Goal: Information Seeking & Learning: Learn about a topic

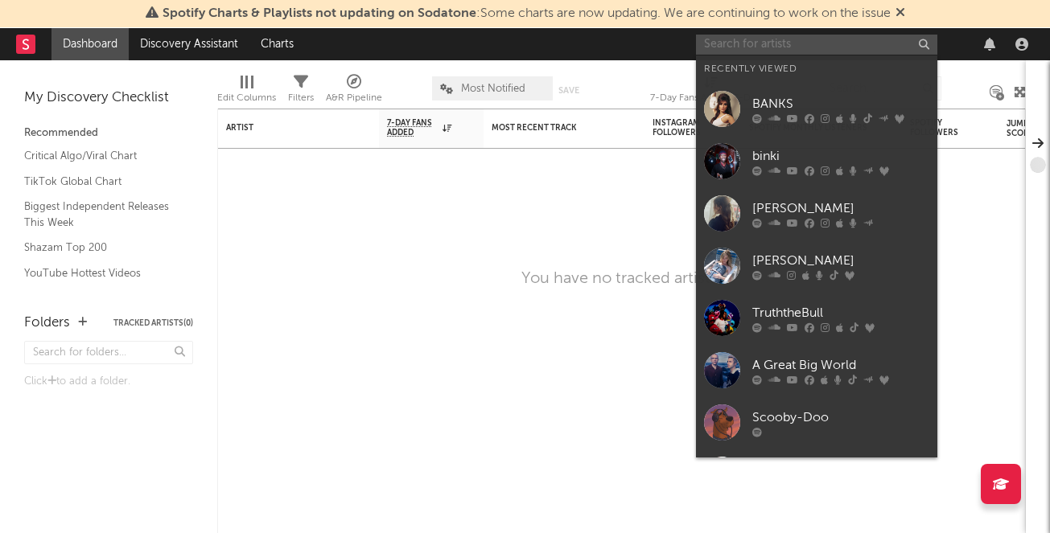
click at [744, 43] on input "text" at bounding box center [816, 45] width 241 height 20
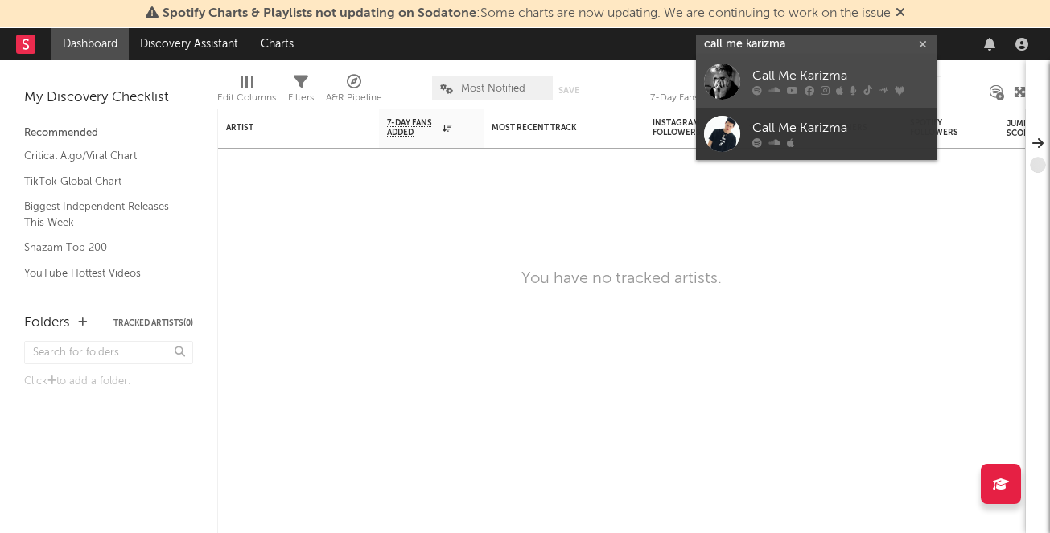
type input "call me karizma"
click at [787, 84] on div "Call Me Karizma" at bounding box center [840, 76] width 177 height 19
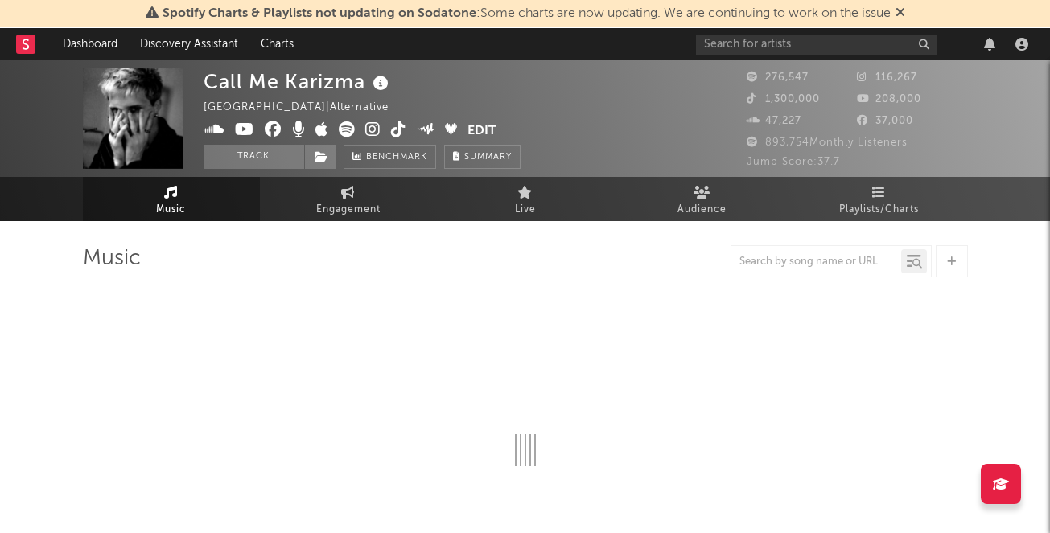
select select "6m"
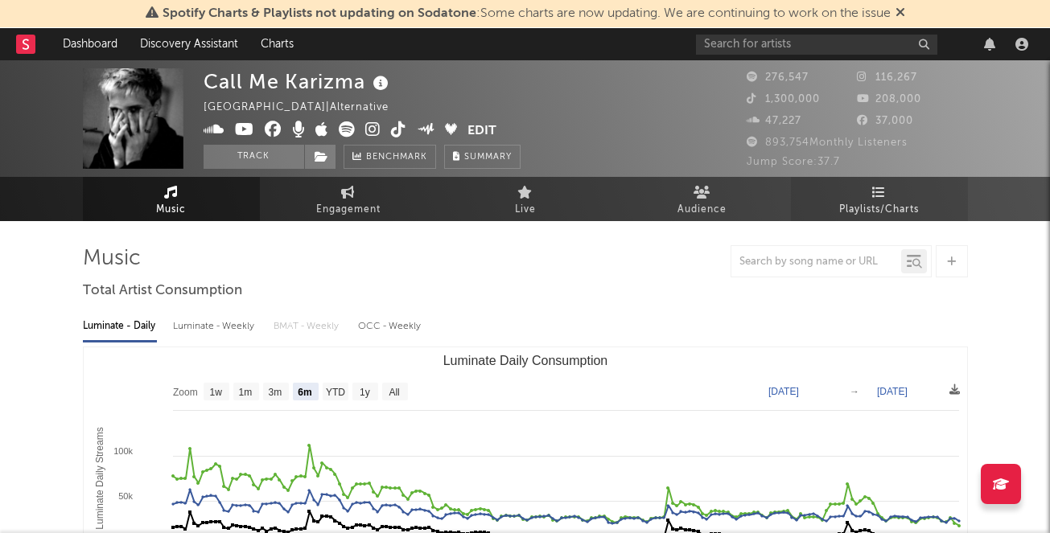
click at [836, 213] on link "Playlists/Charts" at bounding box center [879, 199] width 177 height 44
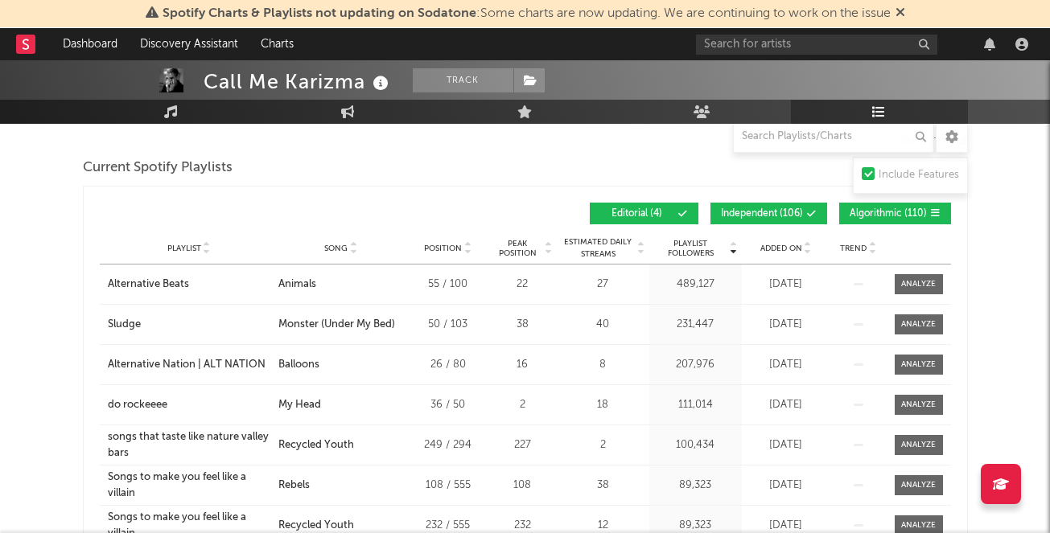
scroll to position [216, 0]
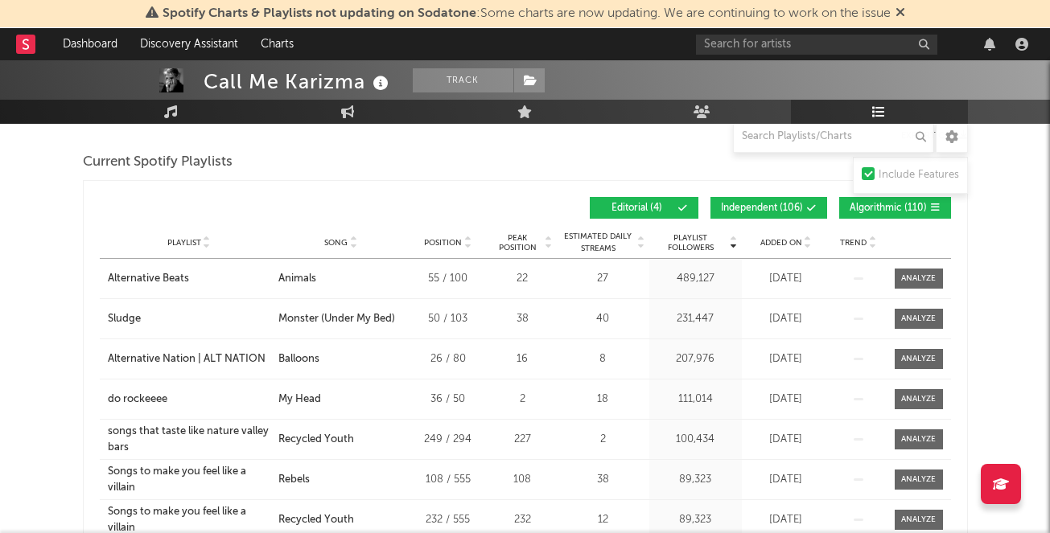
click at [757, 206] on span "Independent ( 106 )" at bounding box center [762, 209] width 82 height 10
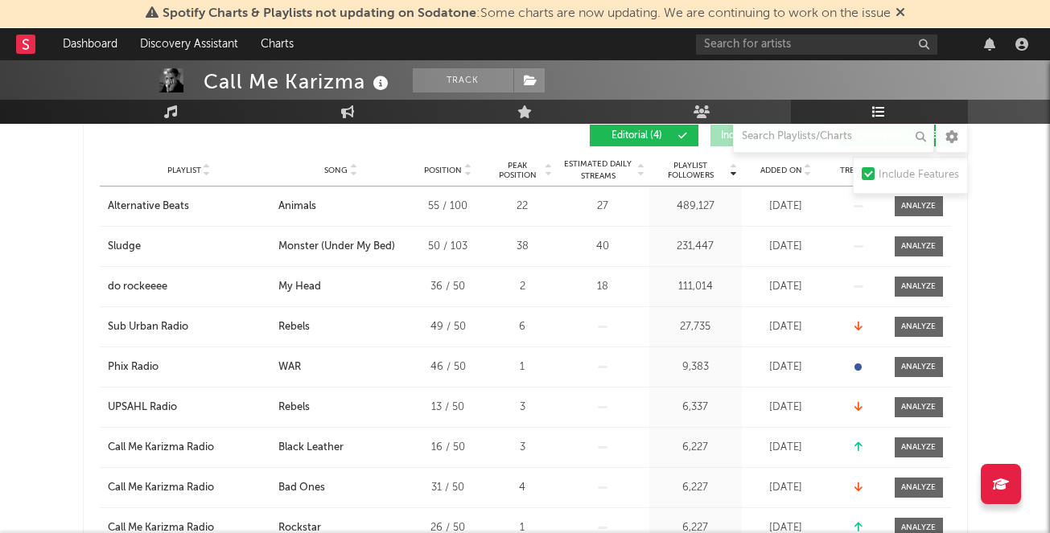
scroll to position [226, 0]
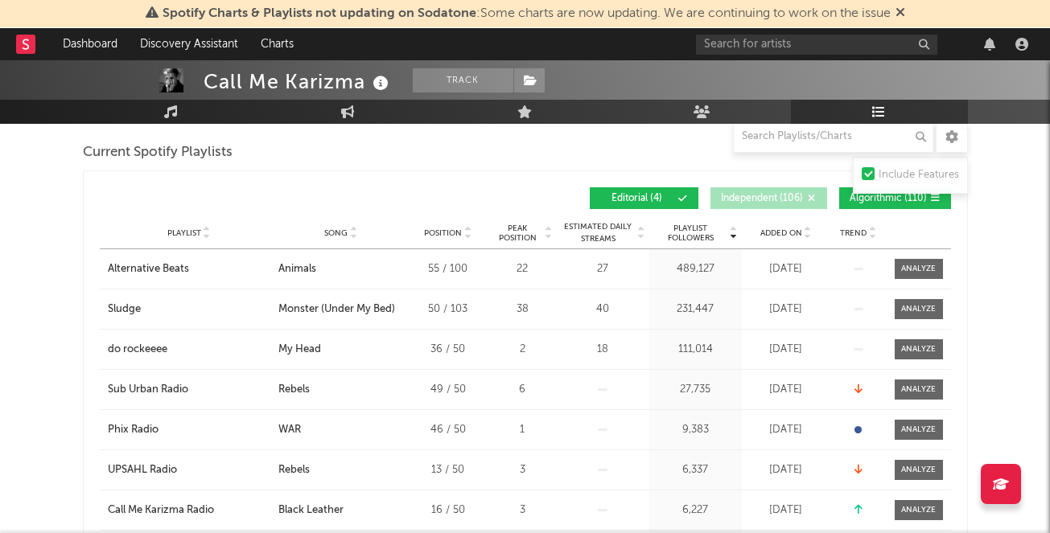
click at [766, 233] on span "Added On" at bounding box center [781, 234] width 42 height 10
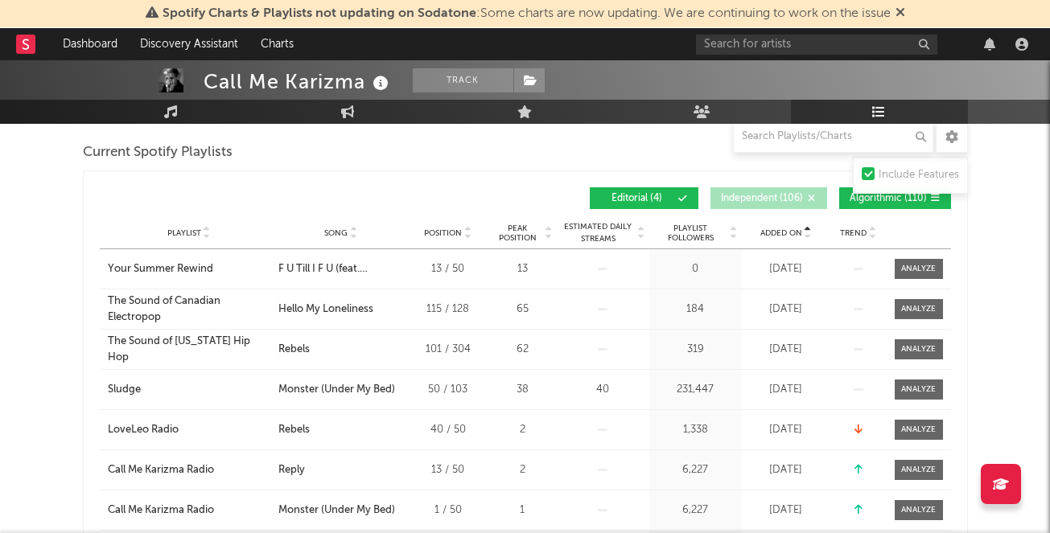
click at [766, 233] on span "Added On" at bounding box center [781, 234] width 42 height 10
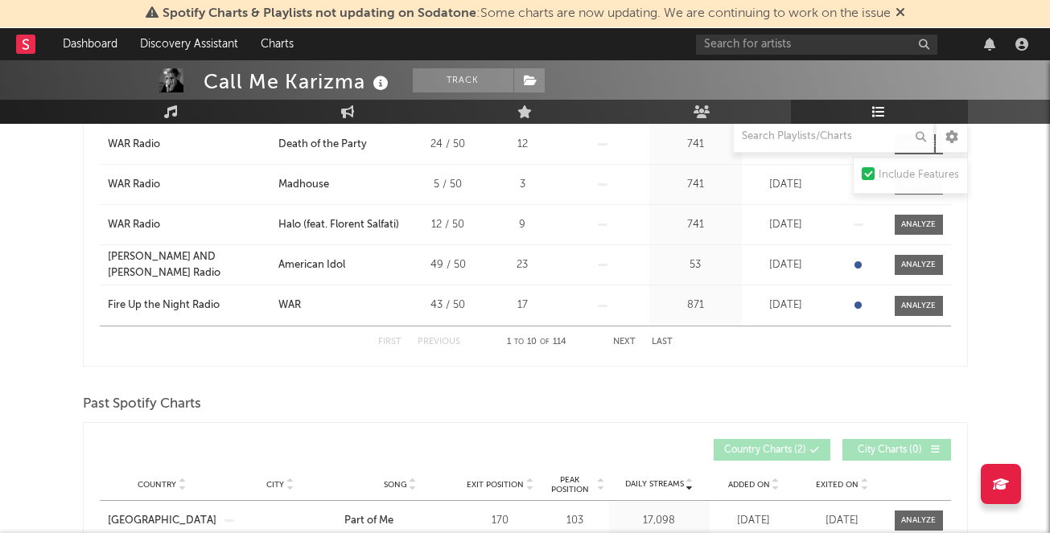
scroll to position [0, 0]
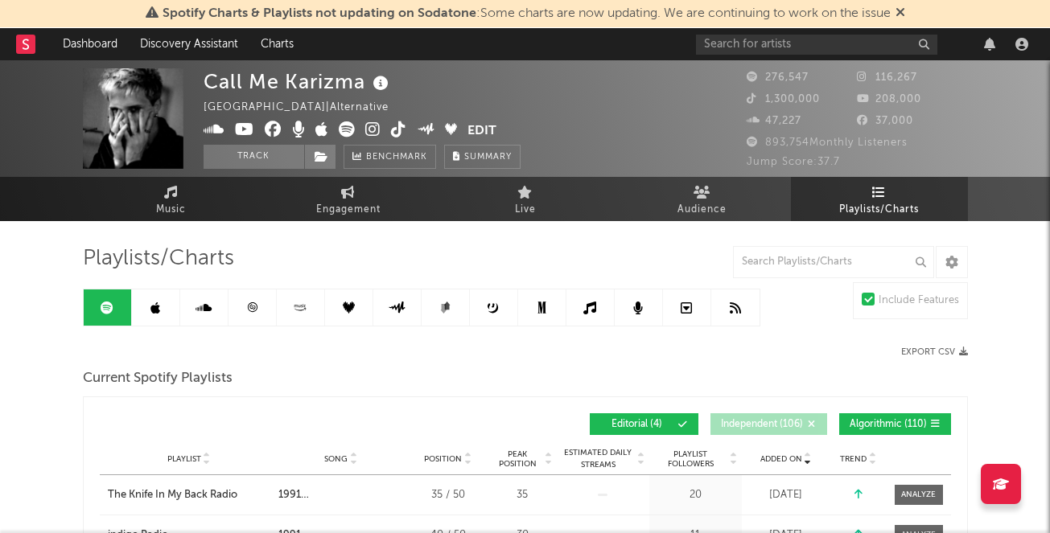
click at [165, 318] on link at bounding box center [156, 308] width 48 height 36
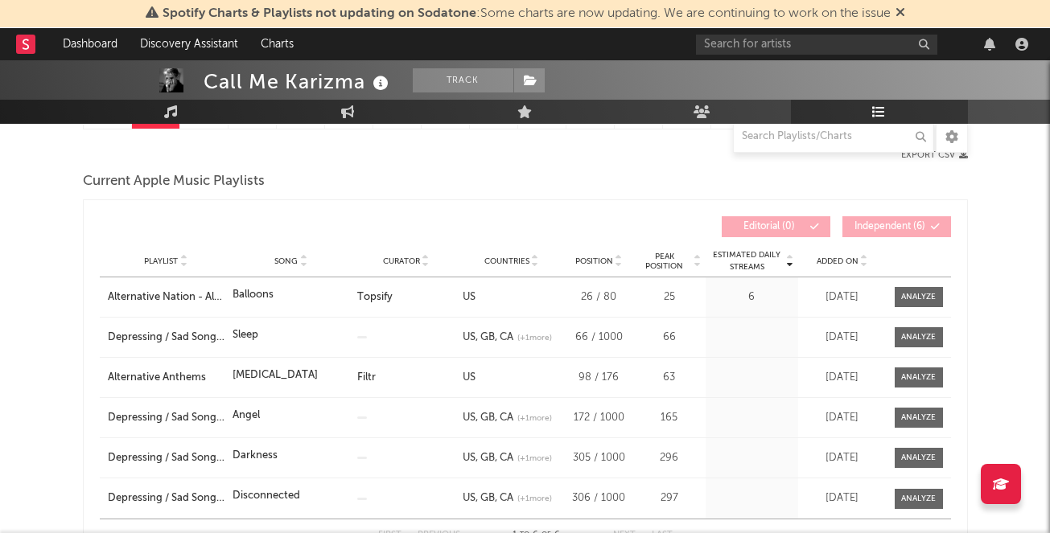
scroll to position [198, 0]
click at [847, 256] on span "Added On" at bounding box center [838, 261] width 42 height 10
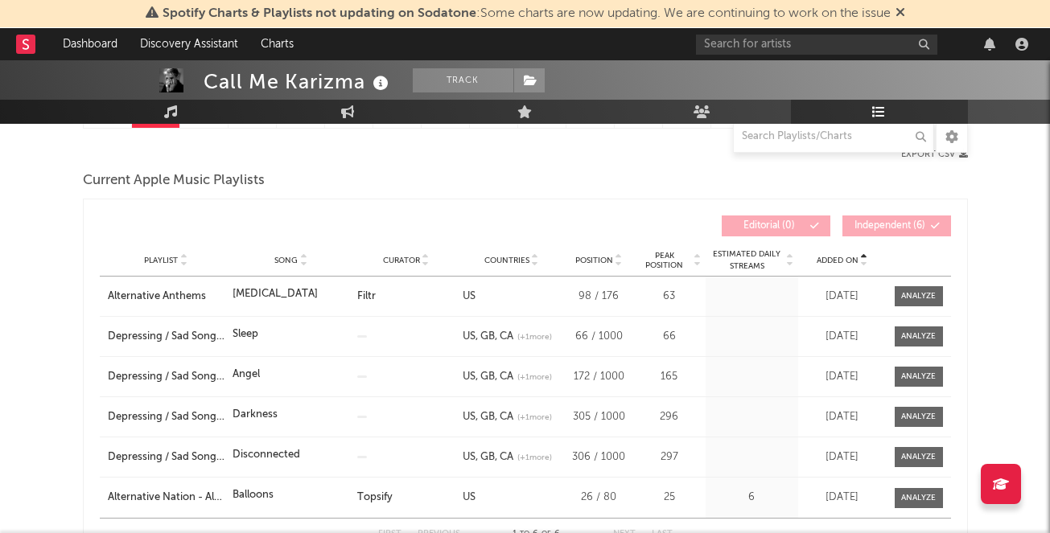
click at [847, 257] on span "Added On" at bounding box center [838, 261] width 42 height 10
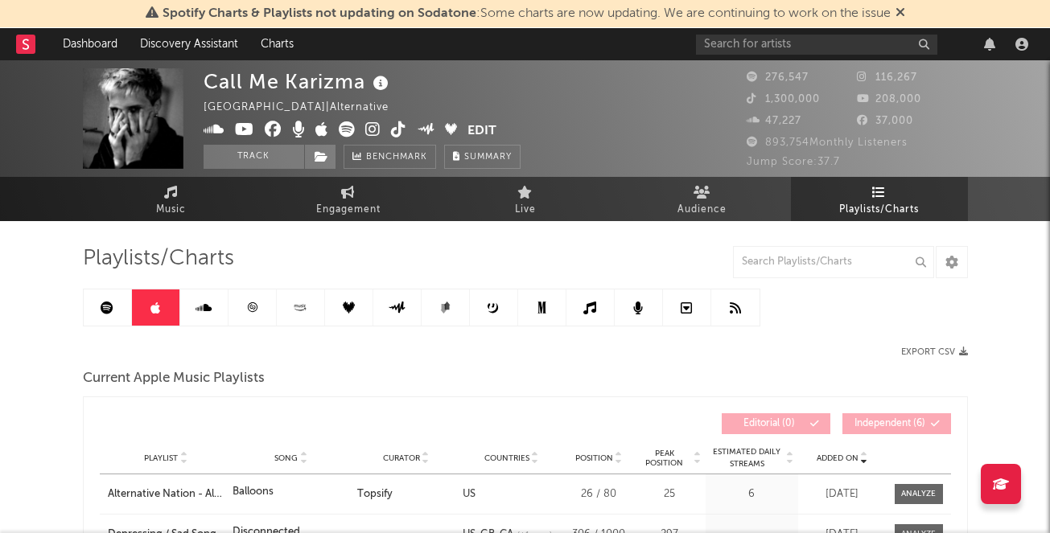
click at [199, 312] on icon at bounding box center [204, 308] width 16 height 13
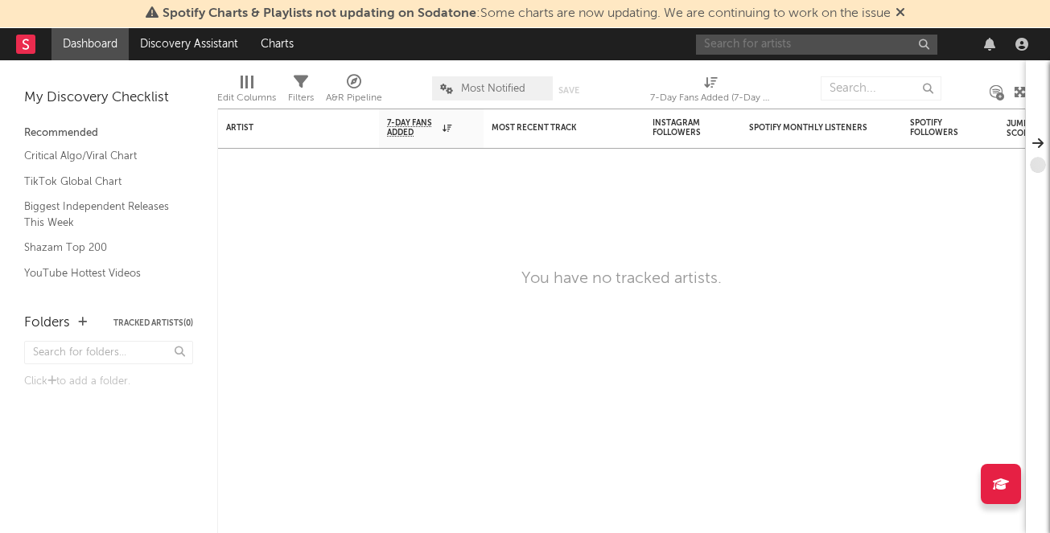
click at [843, 47] on input "text" at bounding box center [816, 45] width 241 height 20
type input "[PERSON_NAME]"
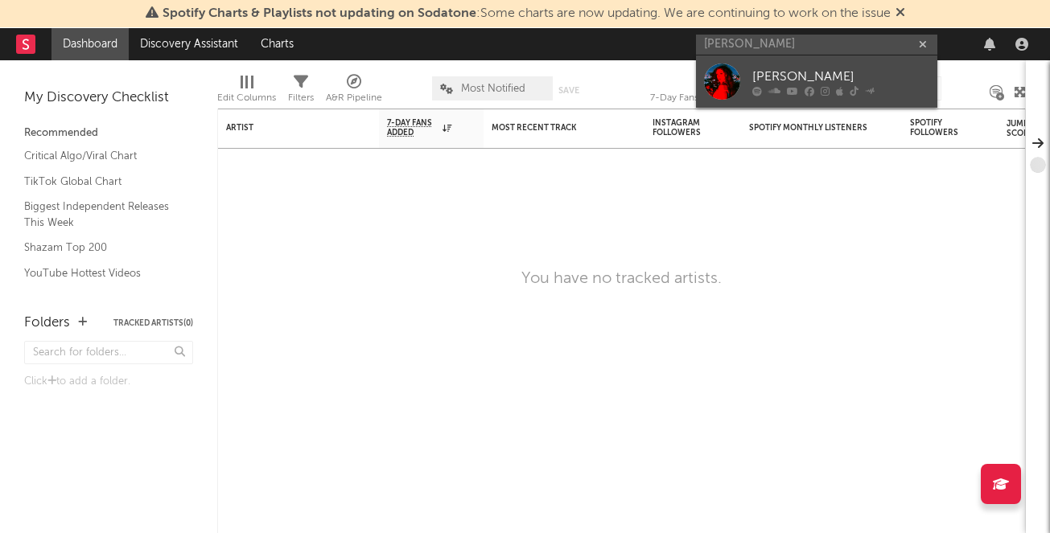
click at [746, 79] on link "[PERSON_NAME]" at bounding box center [816, 82] width 241 height 52
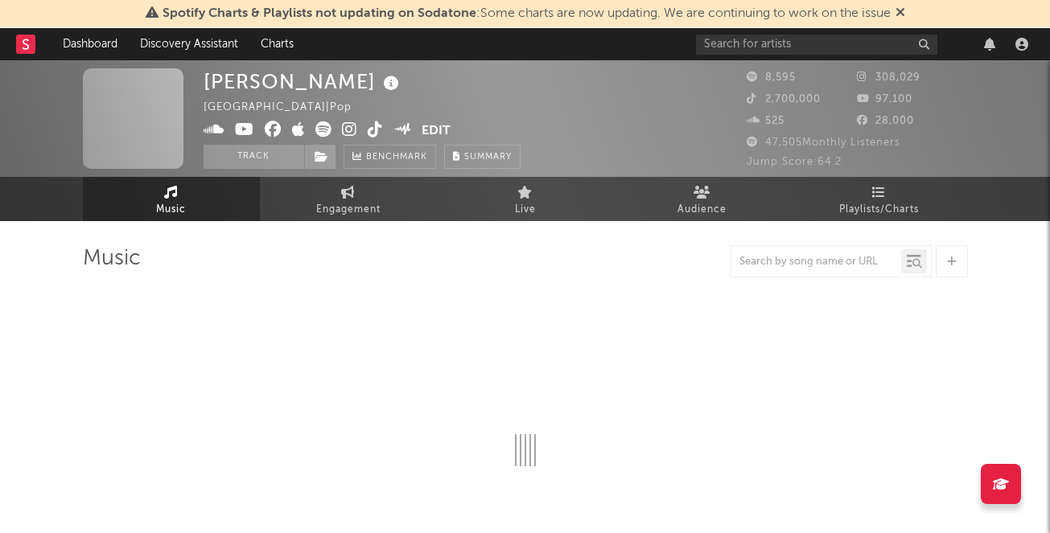
select select "6m"
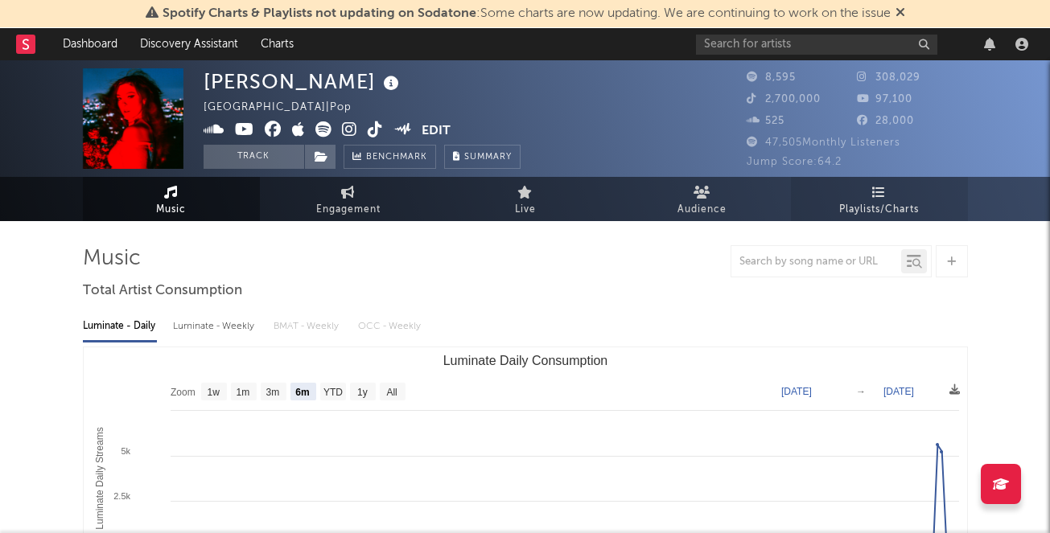
click at [898, 215] on span "Playlists/Charts" at bounding box center [879, 209] width 80 height 19
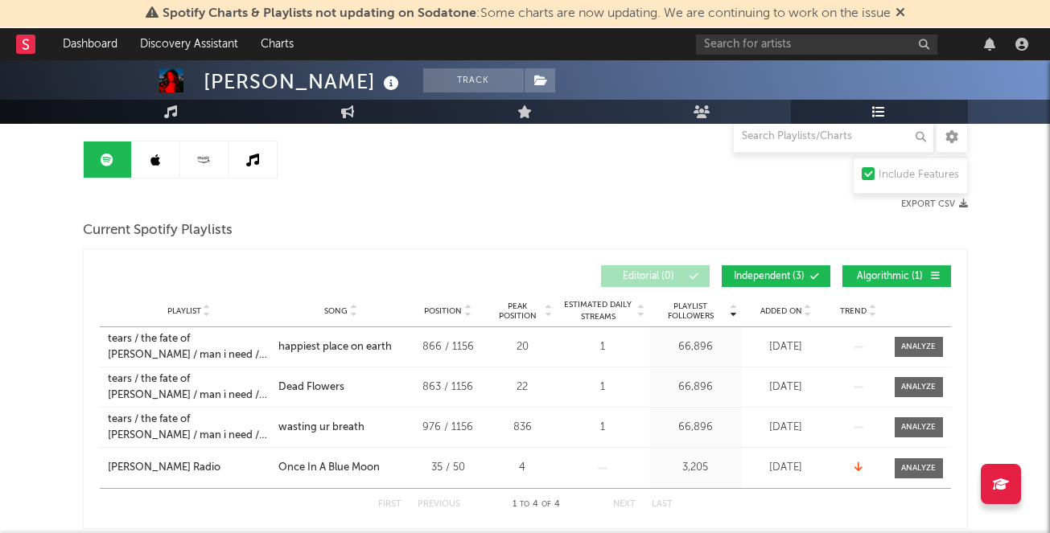
scroll to position [156, 0]
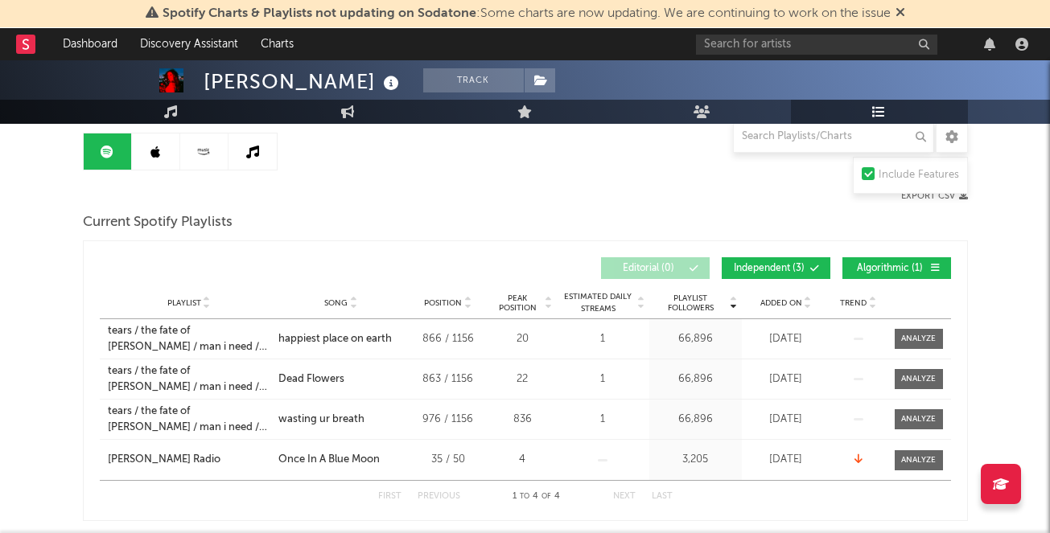
click at [787, 267] on span "Independent ( 3 )" at bounding box center [769, 269] width 74 height 10
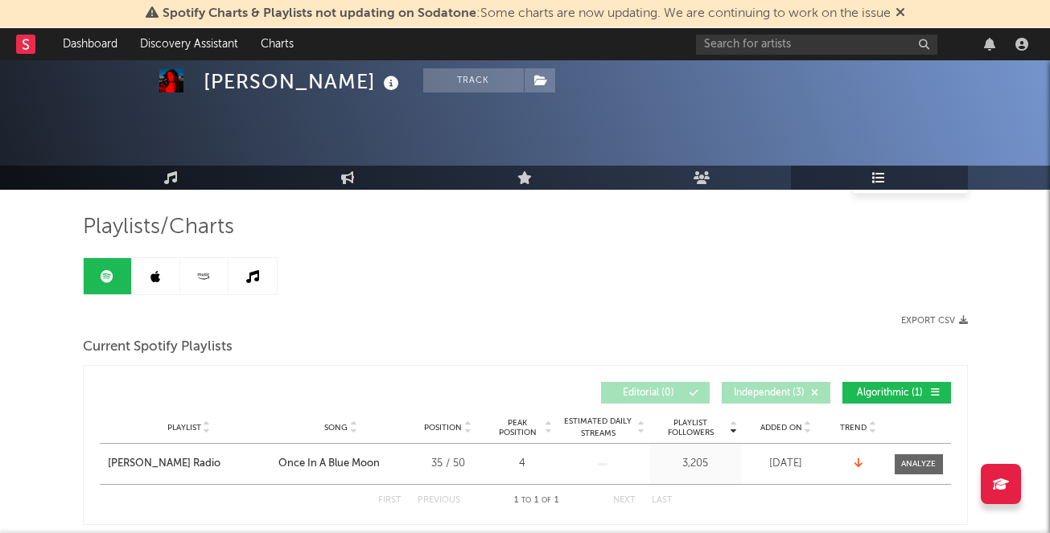
scroll to position [0, 0]
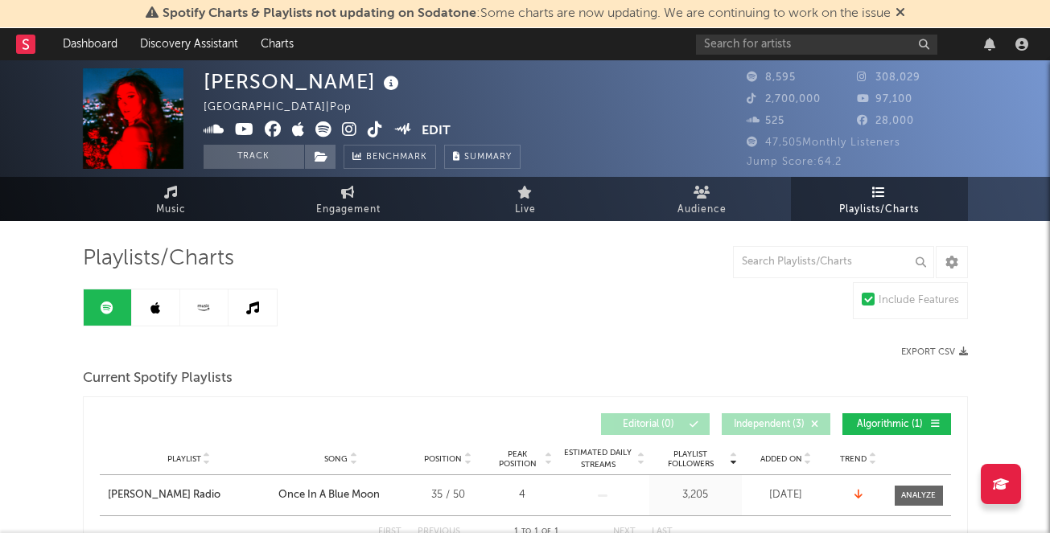
click at [162, 304] on link at bounding box center [156, 308] width 48 height 36
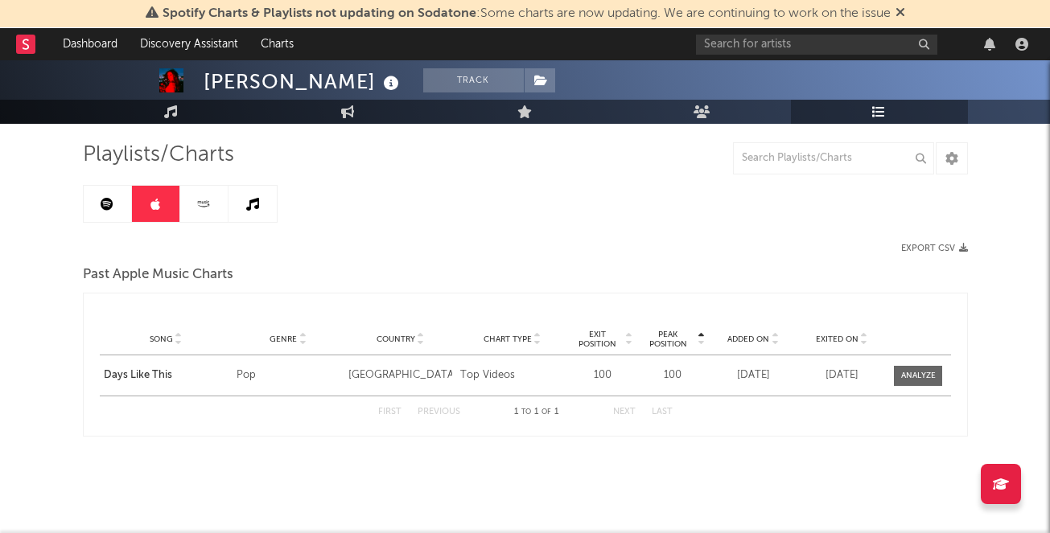
scroll to position [62, 0]
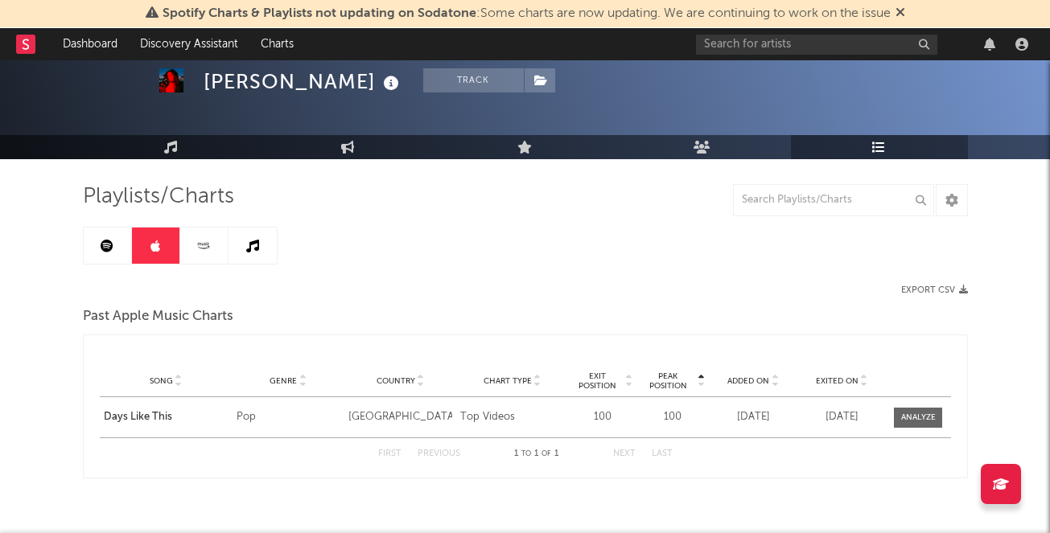
click at [198, 250] on icon at bounding box center [204, 246] width 19 height 12
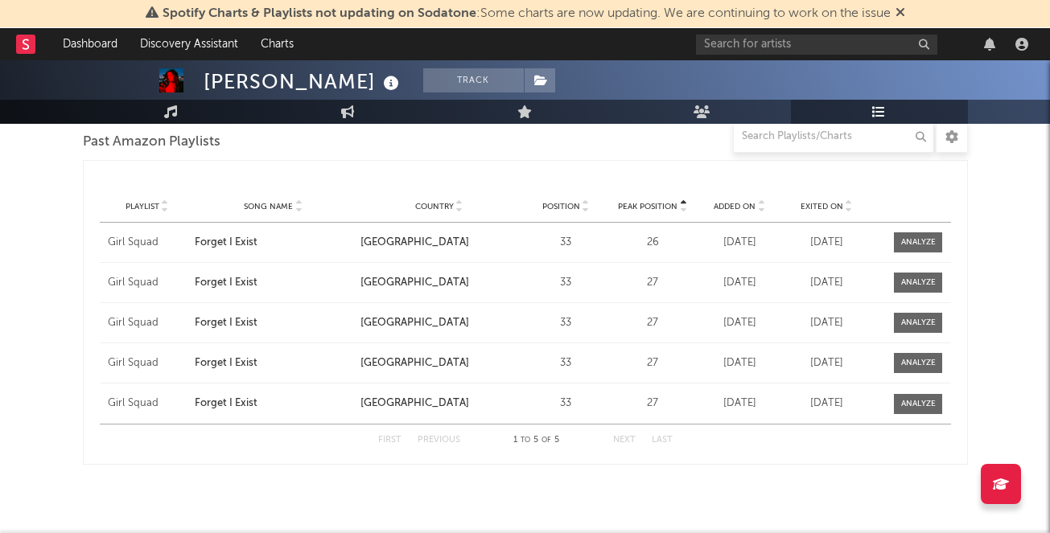
scroll to position [31, 0]
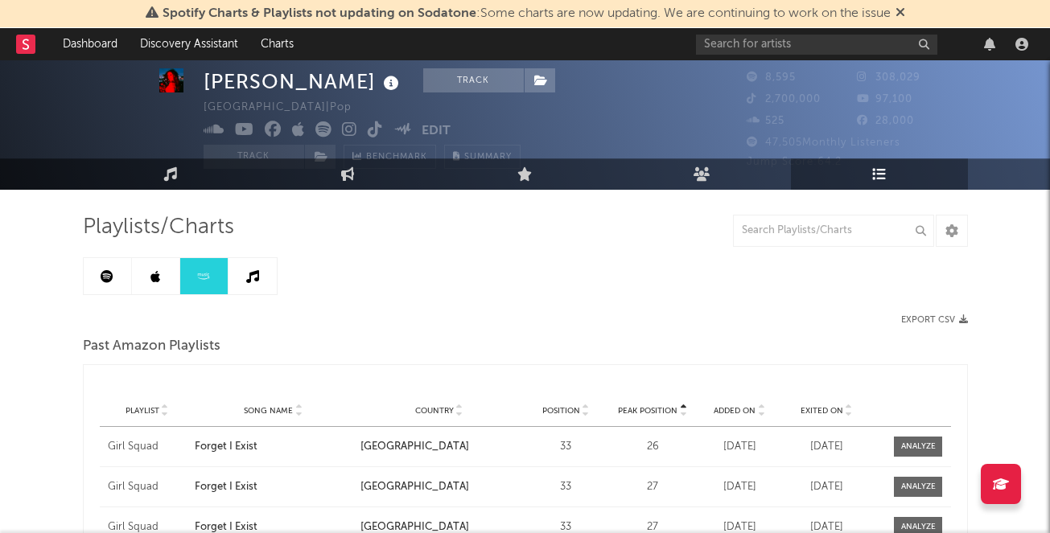
click at [257, 258] on link at bounding box center [253, 276] width 48 height 36
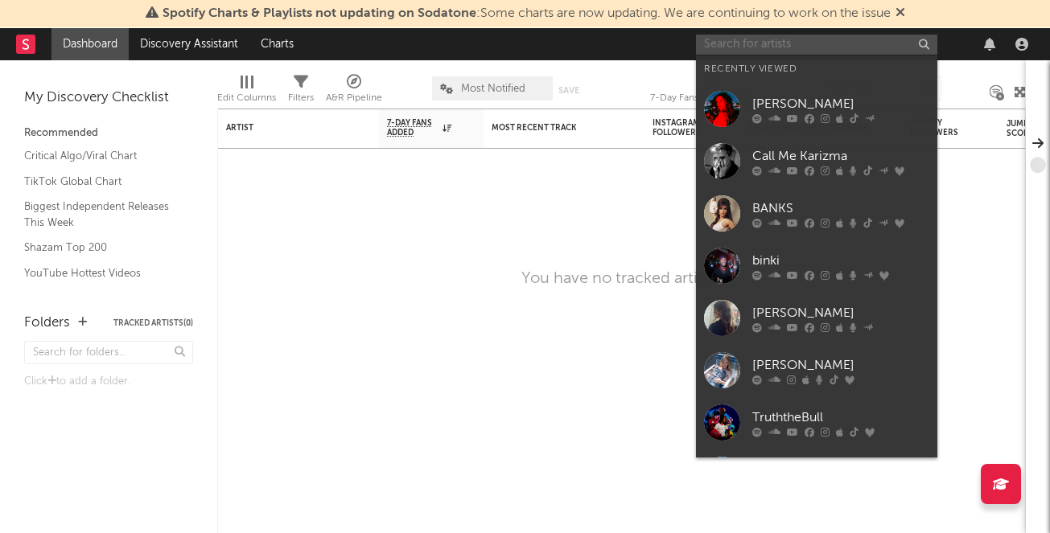
click at [715, 39] on input "text" at bounding box center [816, 45] width 241 height 20
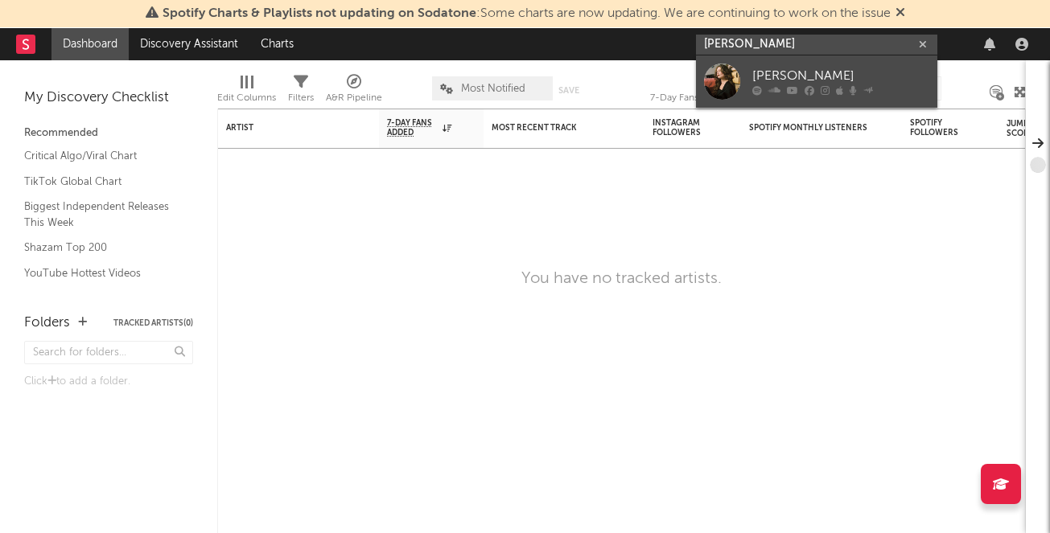
type input "Nana M. rose"
click at [777, 73] on div "Nana M. Rose" at bounding box center [840, 76] width 177 height 19
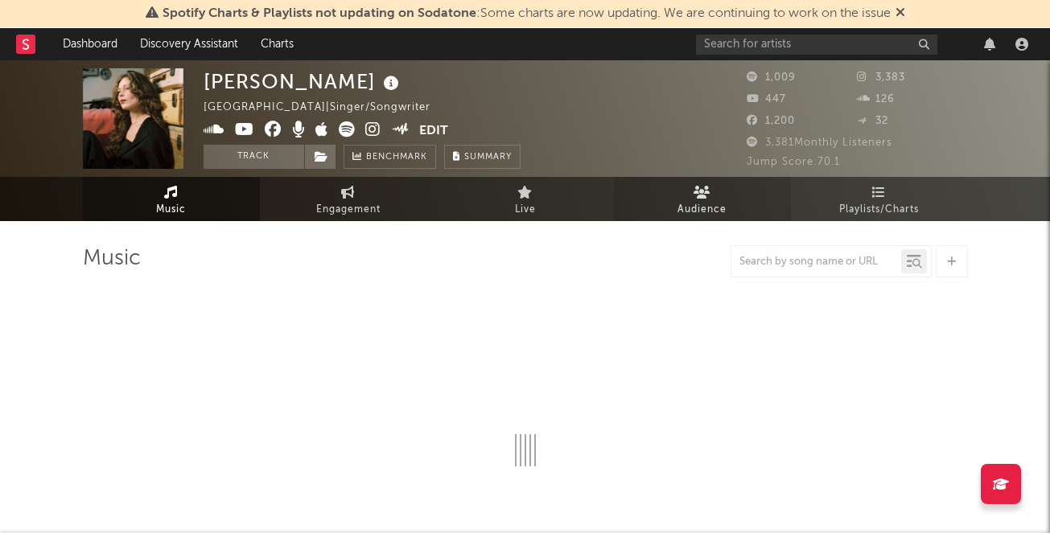
select select "6m"
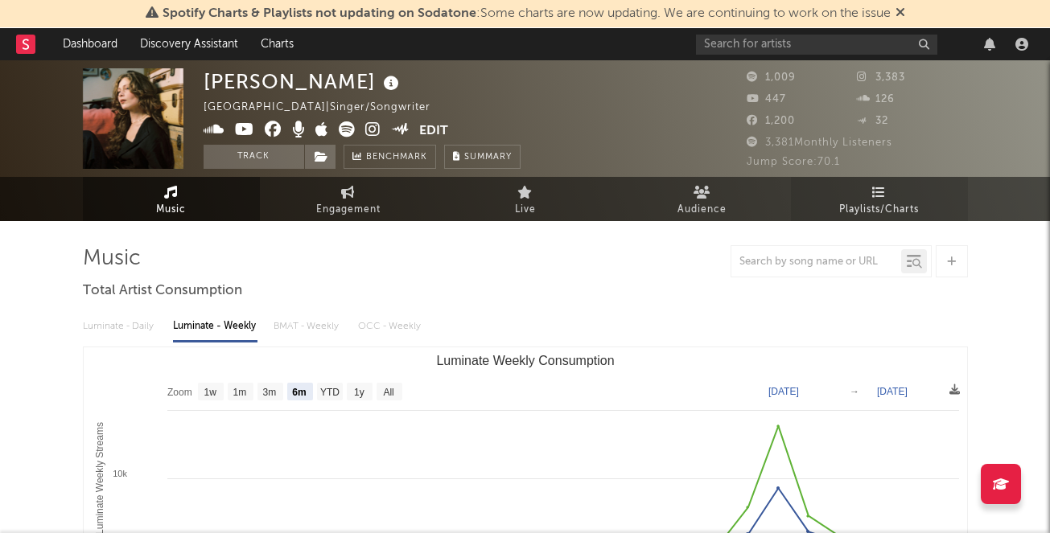
click at [892, 199] on link "Playlists/Charts" at bounding box center [879, 199] width 177 height 44
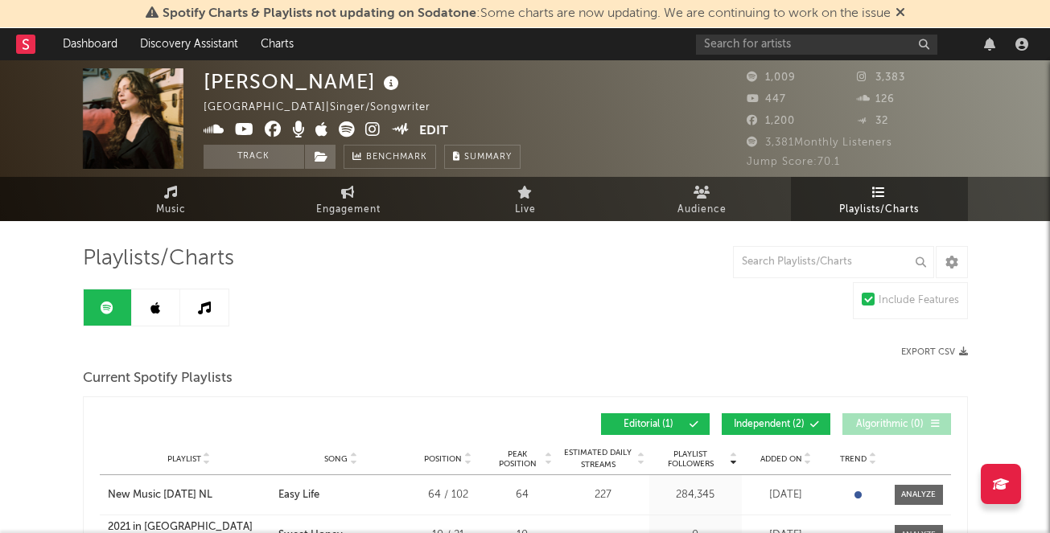
click at [151, 304] on icon at bounding box center [155, 308] width 10 height 13
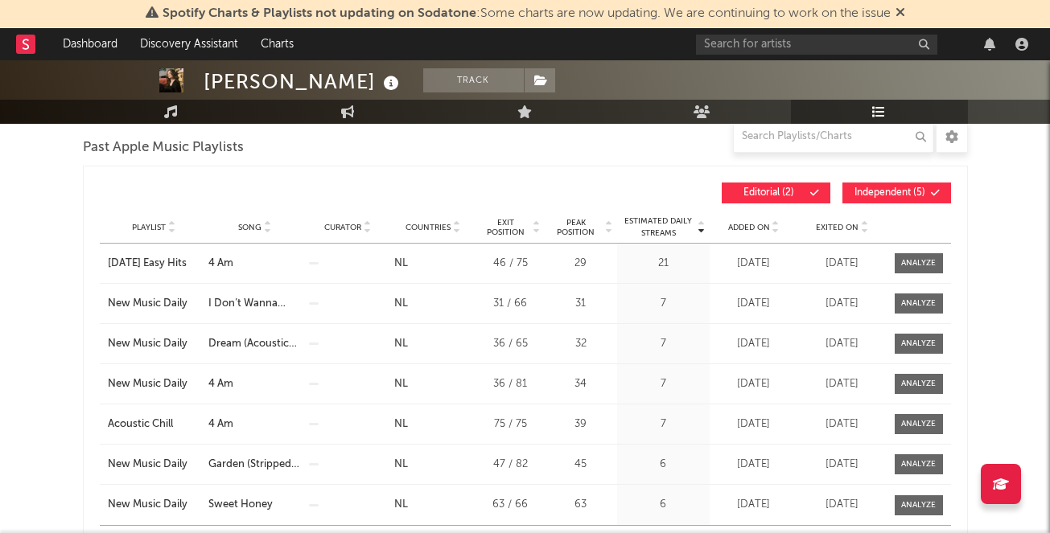
scroll to position [249, 0]
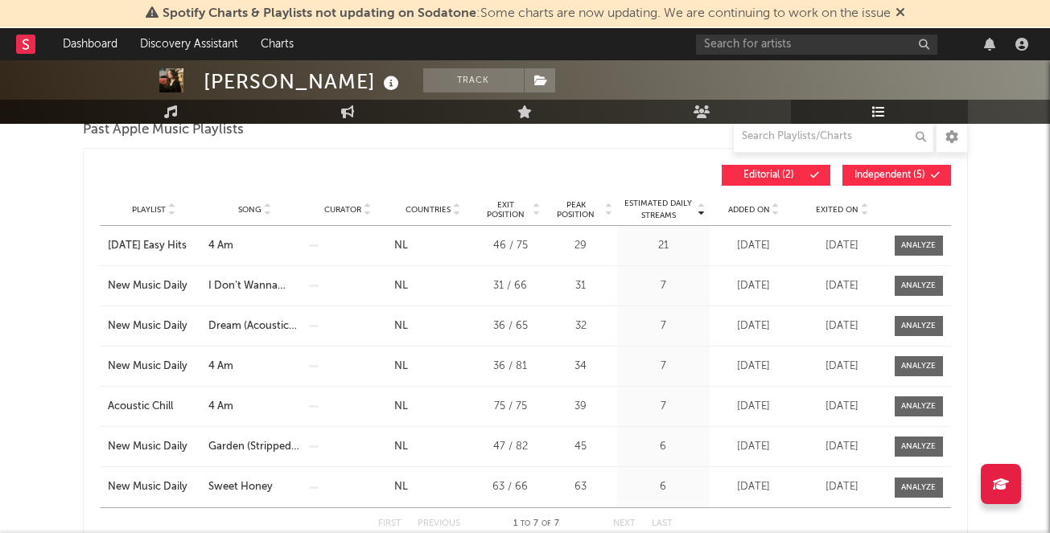
click at [768, 206] on span "Added On" at bounding box center [749, 210] width 42 height 10
